Goal: Task Accomplishment & Management: Use online tool/utility

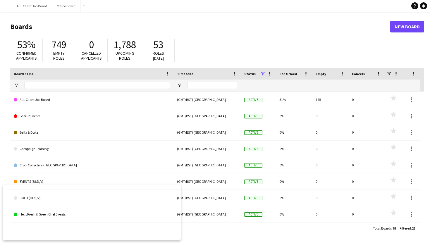
click at [9, 4] on button "Menu" at bounding box center [6, 6] width 12 height 12
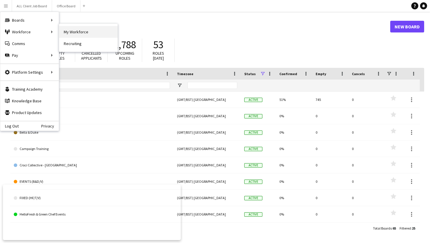
click at [75, 35] on link "My Workforce" at bounding box center [88, 32] width 59 height 12
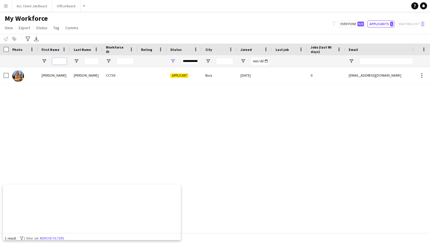
click at [64, 61] on input "First Name Filter Input" at bounding box center [59, 61] width 15 height 7
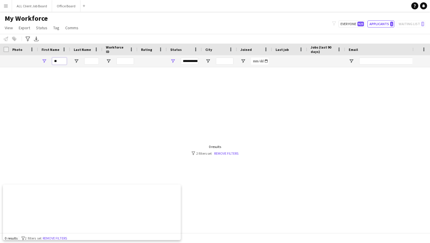
type input "*"
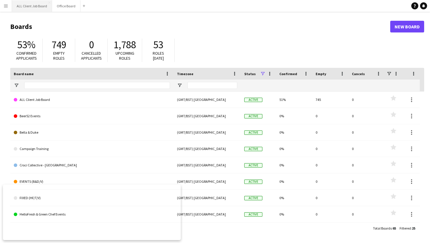
click at [29, 7] on button "ALL Client Job Board Close" at bounding box center [32, 5] width 40 height 11
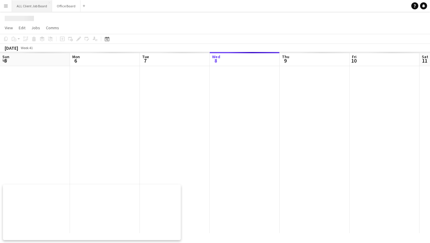
scroll to position [0, 140]
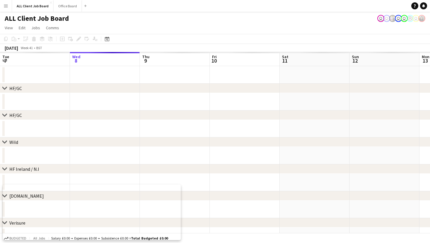
drag, startPoint x: 6, startPoint y: 6, endPoint x: 9, endPoint y: 9, distance: 4.5
click at [5, 6] on app-icon "Menu" at bounding box center [6, 6] width 5 height 5
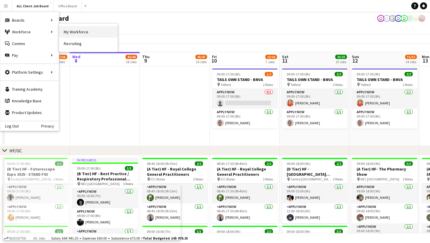
click at [67, 34] on link "My Workforce" at bounding box center [88, 32] width 59 height 12
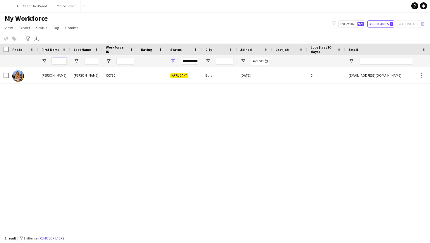
click at [59, 61] on input "First Name Filter Input" at bounding box center [59, 61] width 15 height 7
drag, startPoint x: 351, startPoint y: 24, endPoint x: 290, endPoint y: 35, distance: 61.9
click at [349, 24] on button "Everyone 923" at bounding box center [352, 23] width 27 height 7
type input "**********"
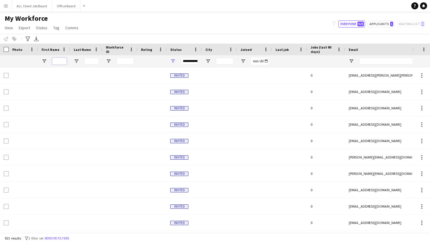
click at [56, 61] on input "First Name Filter Input" at bounding box center [59, 61] width 15 height 7
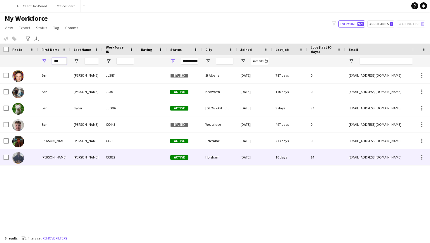
type input "***"
click at [99, 162] on div "[PERSON_NAME]" at bounding box center [86, 157] width 32 height 16
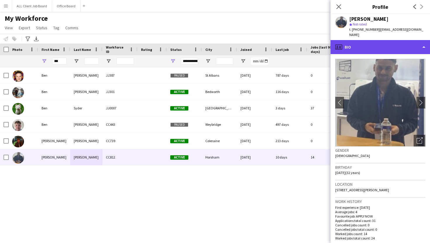
click at [387, 46] on div "profile Bio" at bounding box center [381, 47] width 100 height 14
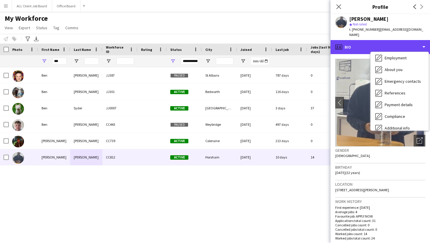
scroll to position [67, 0]
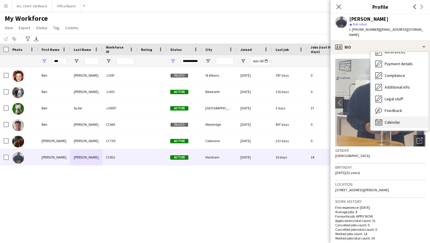
click at [388, 120] on span "Calendar" at bounding box center [393, 122] width 16 height 5
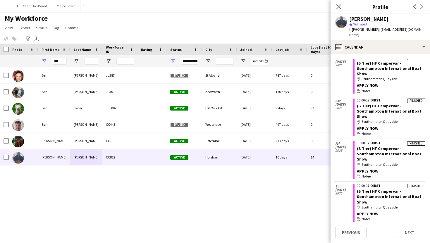
scroll to position [0, 0]
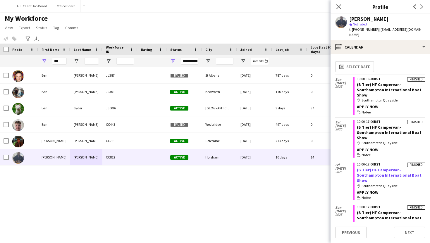
click at [382, 167] on link "(B Tier) HF Campervan- Southampton International Boat Show" at bounding box center [389, 175] width 65 height 16
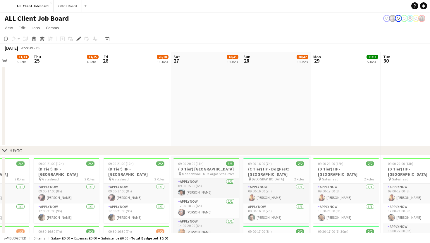
scroll to position [613, 0]
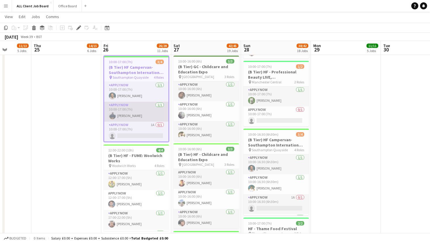
click at [145, 109] on app-card-role "APPLY NOW 1/1 10:00-17:00 (7h) Benjamin Mifsud" at bounding box center [136, 112] width 64 height 20
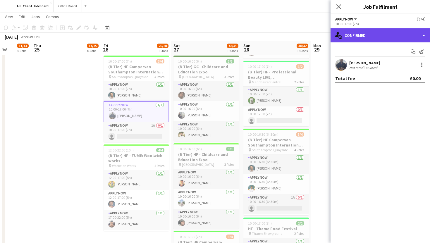
click at [384, 38] on div "single-neutral-actions-check-2 Confirmed" at bounding box center [381, 35] width 100 height 14
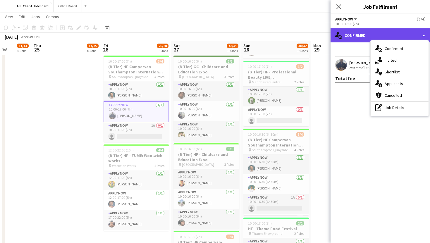
click at [383, 37] on div "single-neutral-actions-check-2 Confirmed" at bounding box center [381, 35] width 100 height 14
click at [359, 35] on div "single-neutral-actions-check-2 Confirmed" at bounding box center [381, 35] width 100 height 14
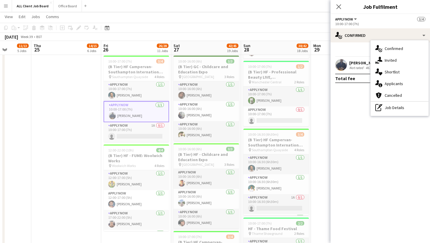
click at [355, 98] on mat-expansion-panel "check Confirmed Start chat Send notification Benjamin Mifsud Not rated 46.86mi …" at bounding box center [381, 142] width 100 height 201
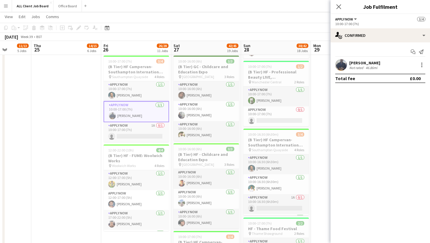
click at [363, 65] on div "Benjamin Mifsud" at bounding box center [364, 62] width 31 height 5
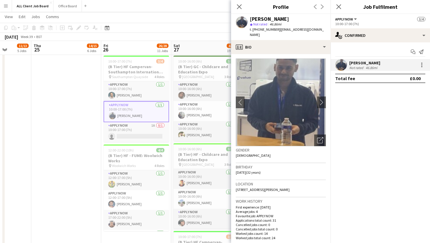
scroll to position [0, 0]
drag, startPoint x: 235, startPoint y: 185, endPoint x: 244, endPoint y: 191, distance: 9.9
click at [244, 191] on app-crew-profile-bio "chevron-left chevron-right Open photos pop-in Gender Male Birthday 23-07-1993 (…" at bounding box center [281, 148] width 100 height 189
copy span "Flat 16 Wickhurst Square, Broadbridge Heath, Horsham, RH12 3XS"
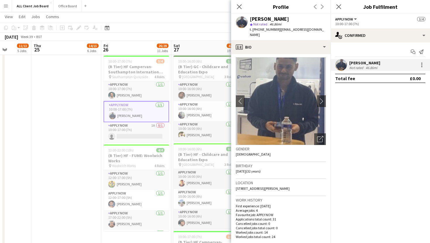
scroll to position [0, 179]
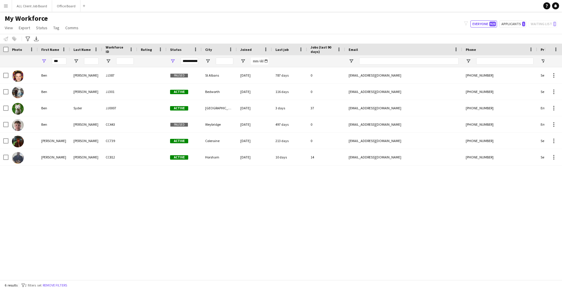
scroll to position [0, 0]
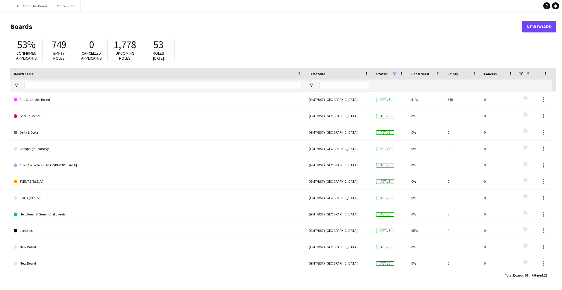
click at [3, 7] on button "Menu" at bounding box center [6, 6] width 12 height 12
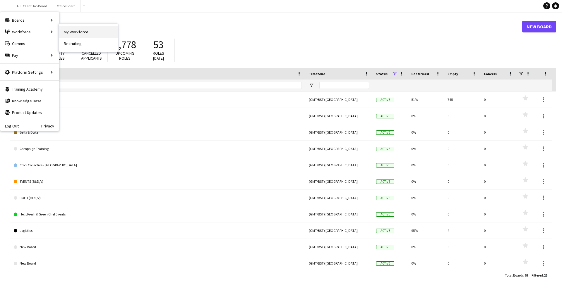
click at [69, 30] on link "My Workforce" at bounding box center [88, 32] width 59 height 12
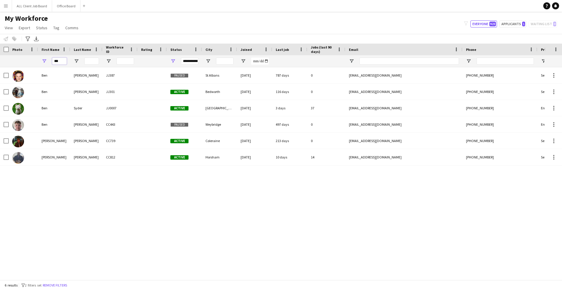
click at [62, 62] on input "***" at bounding box center [59, 61] width 15 height 7
type input "*"
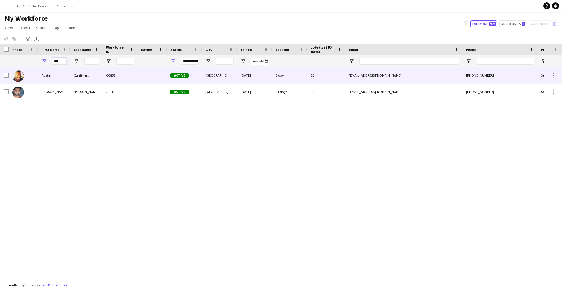
type input "***"
click at [67, 76] on div "Austin" at bounding box center [54, 75] width 32 height 16
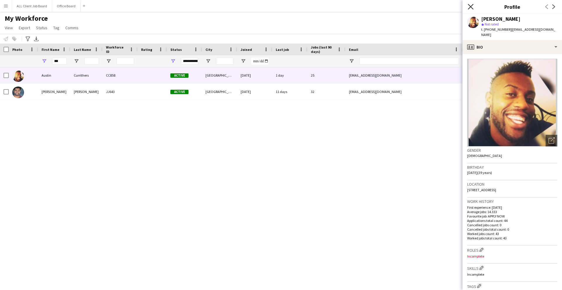
click at [472, 6] on icon "Close pop-in" at bounding box center [471, 7] width 6 height 6
